Goal: Find specific page/section: Find specific page/section

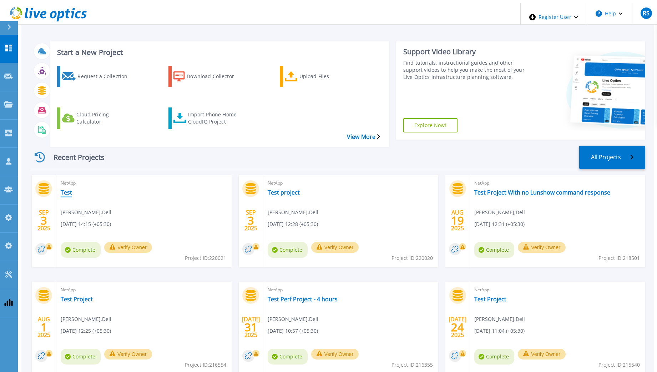
click at [61, 189] on link "Test" at bounding box center [66, 192] width 11 height 7
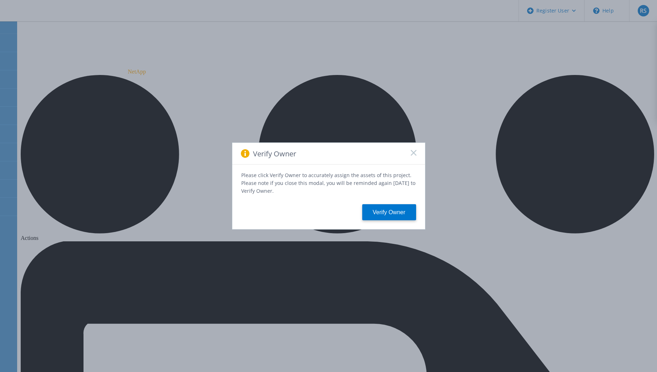
click at [414, 155] on rect at bounding box center [413, 152] width 6 height 6
